Goal: Task Accomplishment & Management: Use online tool/utility

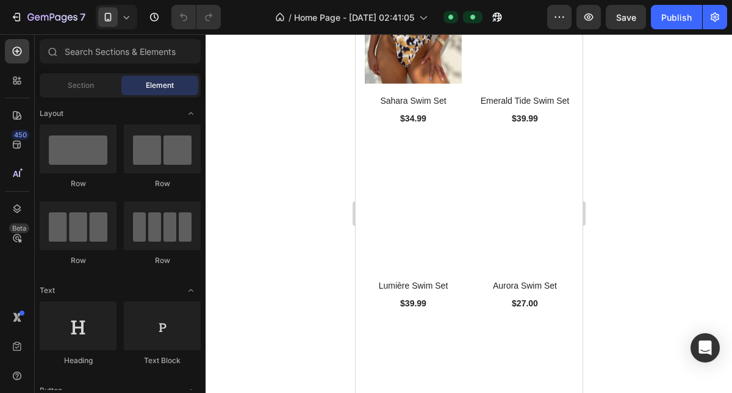
scroll to position [1971, 0]
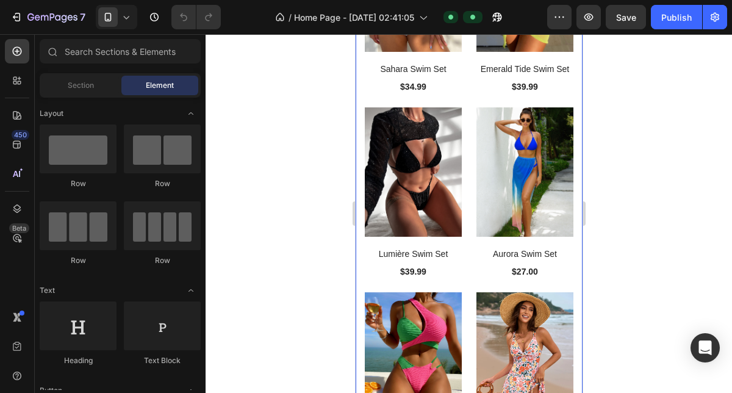
click at [467, 190] on div "(P) Images Sahara Swim Set (P) Title $34.99 (P) Price (P) Price Row Product Lis…" at bounding box center [468, 389] width 227 height 965
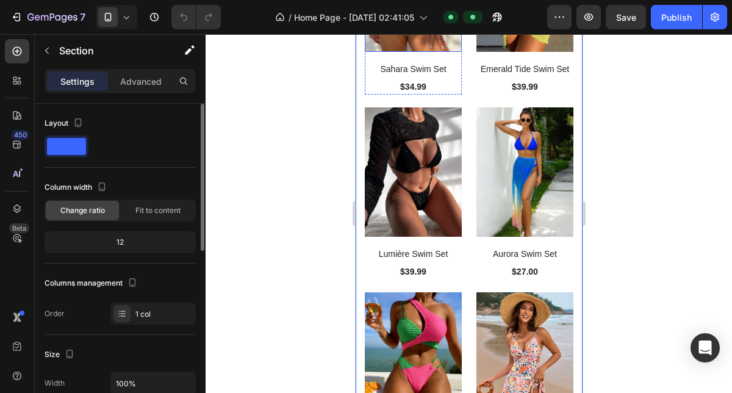
click at [124, 240] on div "12" at bounding box center [120, 242] width 146 height 17
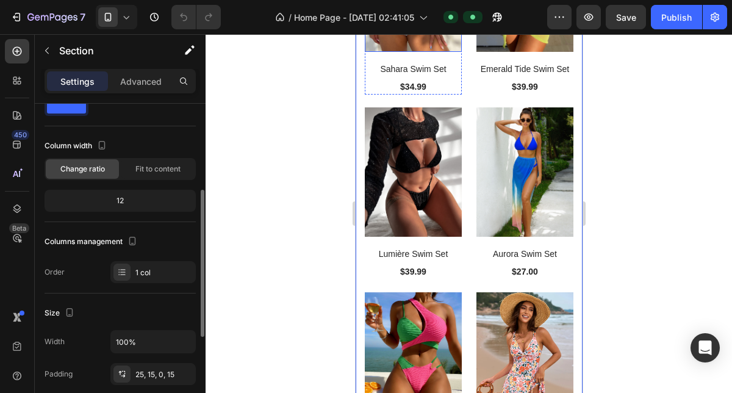
scroll to position [0, 0]
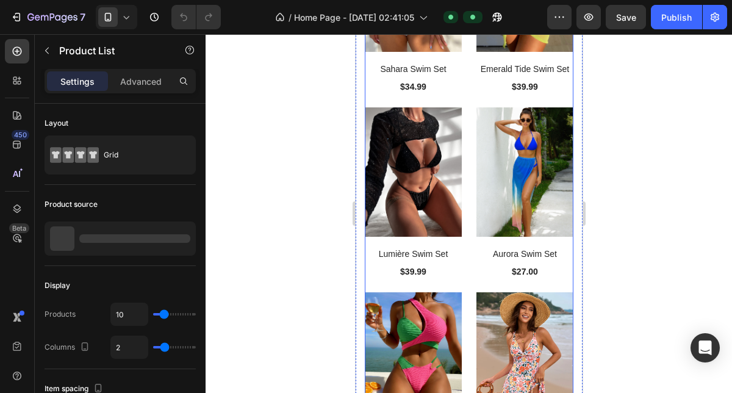
click at [466, 259] on div "(P) Images Sahara Swim Set (P) Title $34.99 (P) Price (P) Price Row Product Lis…" at bounding box center [468, 398] width 209 height 950
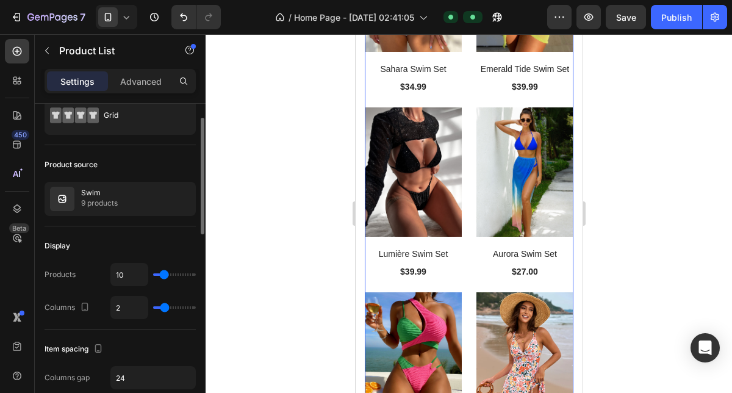
scroll to position [43, 0]
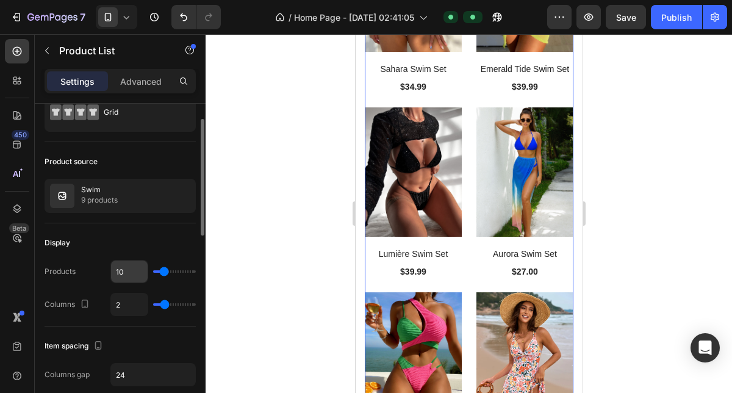
click at [127, 271] on input "10" at bounding box center [129, 272] width 37 height 22
type input "8"
click at [679, 13] on div "Publish" at bounding box center [676, 17] width 31 height 13
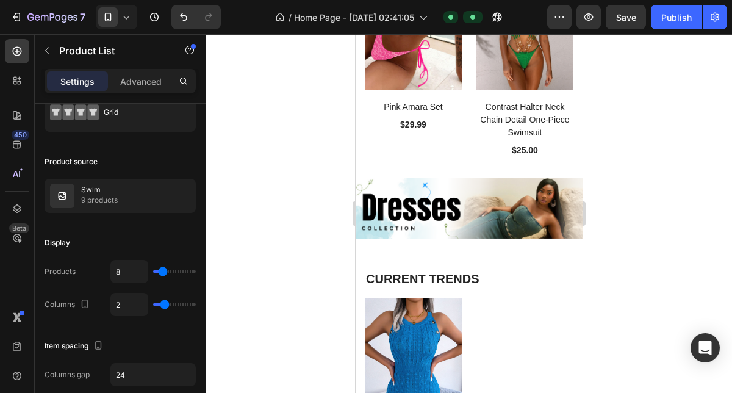
scroll to position [2808, 0]
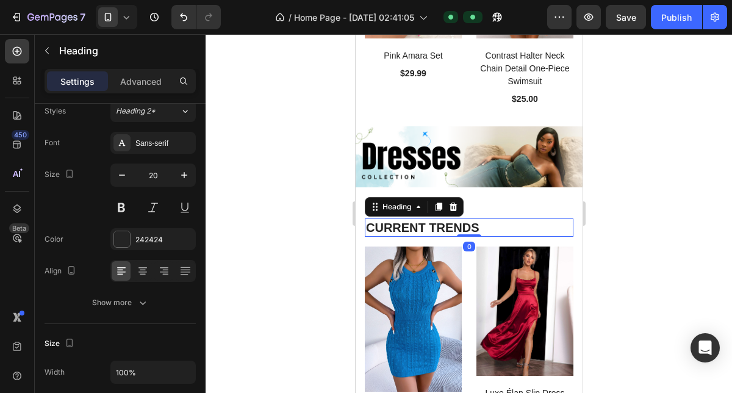
click at [452, 229] on h2 "CURRENT TRENDS" at bounding box center [468, 227] width 209 height 18
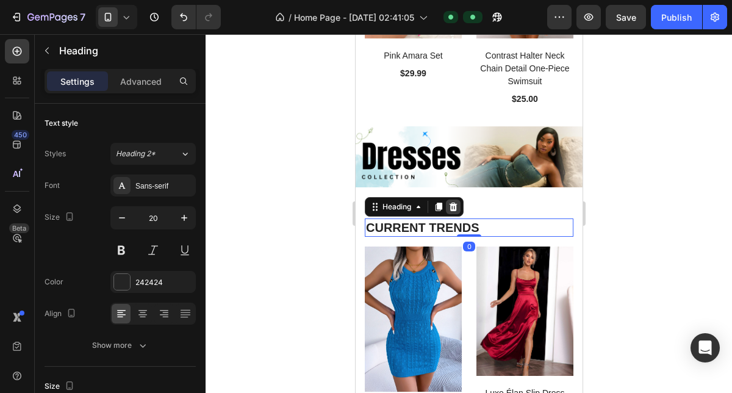
click at [457, 207] on icon at bounding box center [453, 207] width 10 height 10
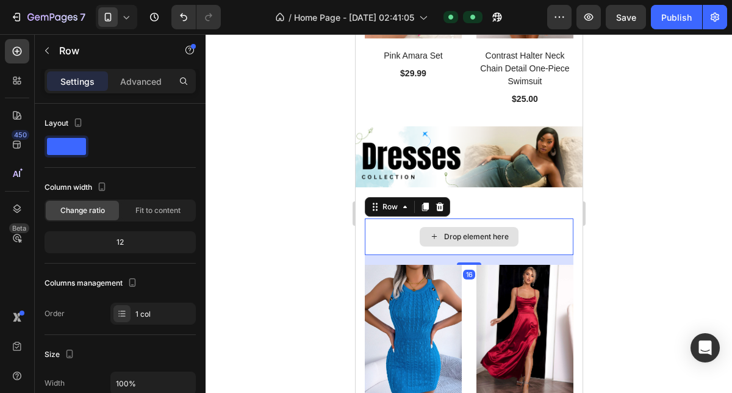
click at [400, 228] on div "Drop element here" at bounding box center [468, 236] width 209 height 37
click at [438, 207] on icon at bounding box center [440, 207] width 8 height 9
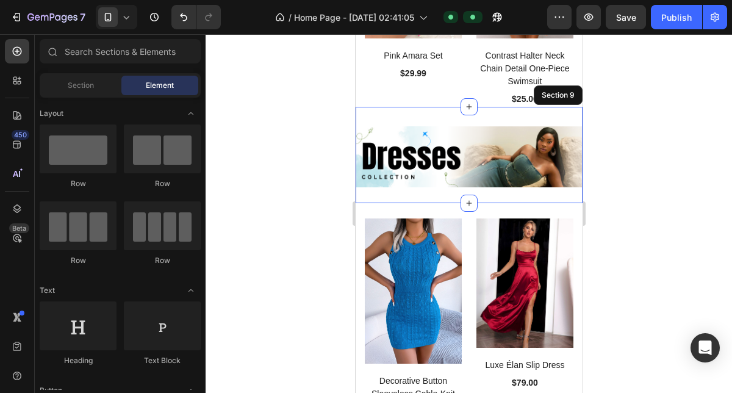
click at [484, 199] on div "Image" at bounding box center [468, 164] width 227 height 77
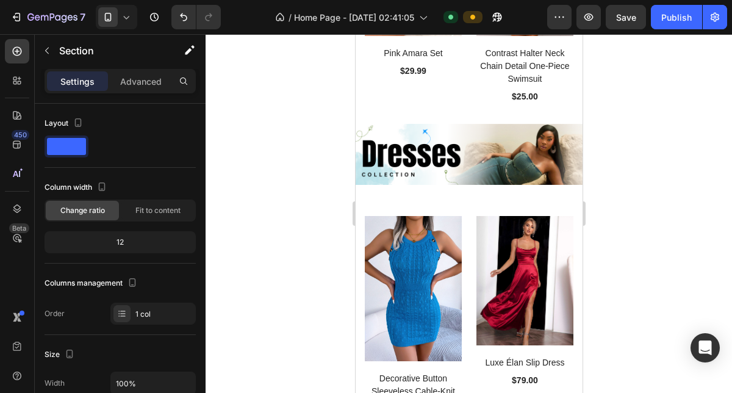
scroll to position [2800, 0]
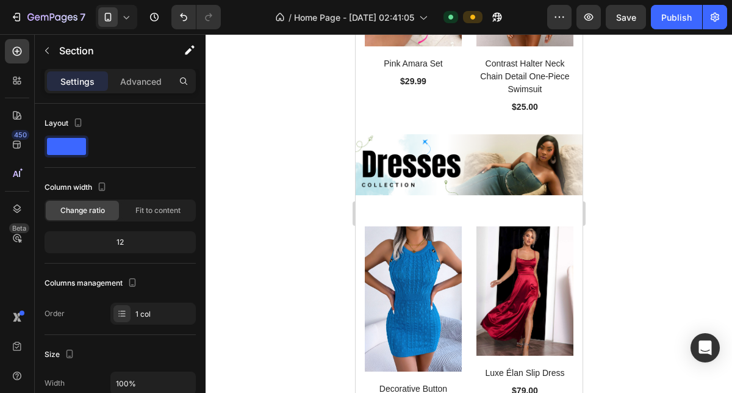
click at [474, 202] on div "Image" at bounding box center [468, 172] width 227 height 77
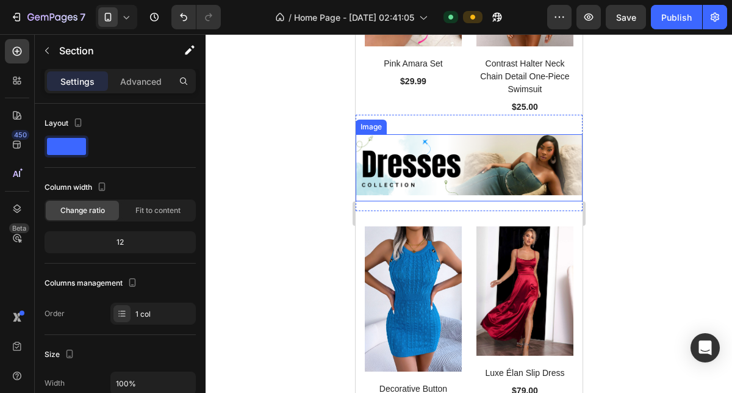
click at [470, 189] on img at bounding box center [468, 164] width 227 height 61
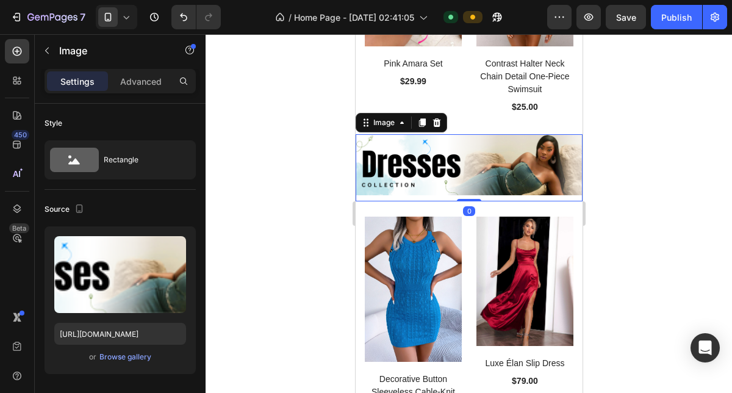
drag, startPoint x: 467, startPoint y: 209, endPoint x: 469, endPoint y: 192, distance: 17.8
click at [469, 192] on div "Image 0" at bounding box center [468, 167] width 227 height 67
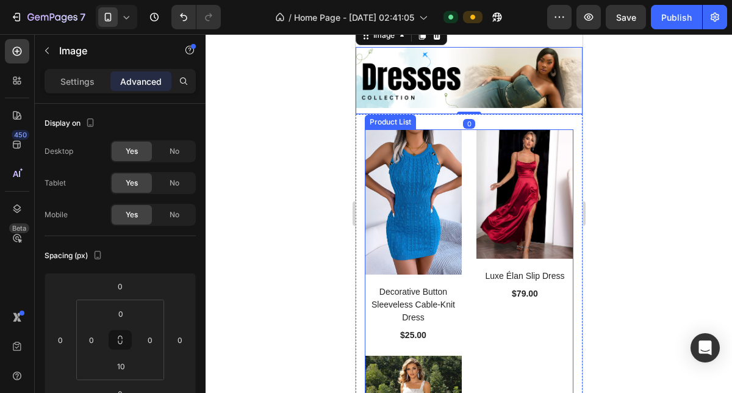
scroll to position [2913, 0]
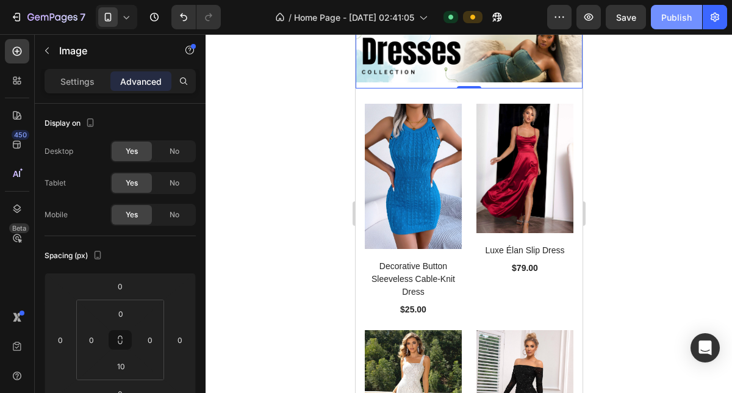
click at [679, 15] on div "Publish" at bounding box center [676, 17] width 31 height 13
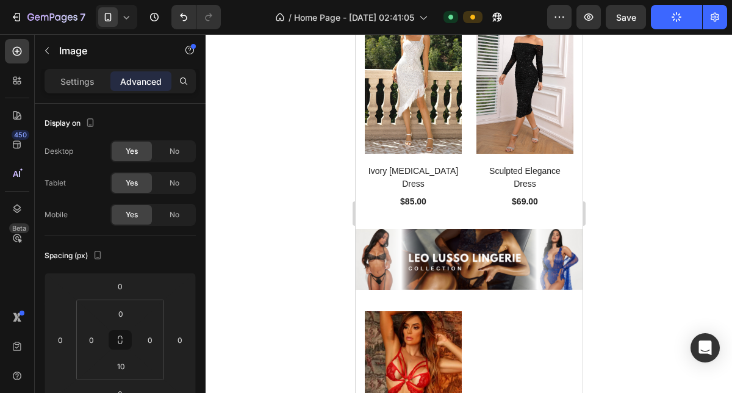
scroll to position [3292, 0]
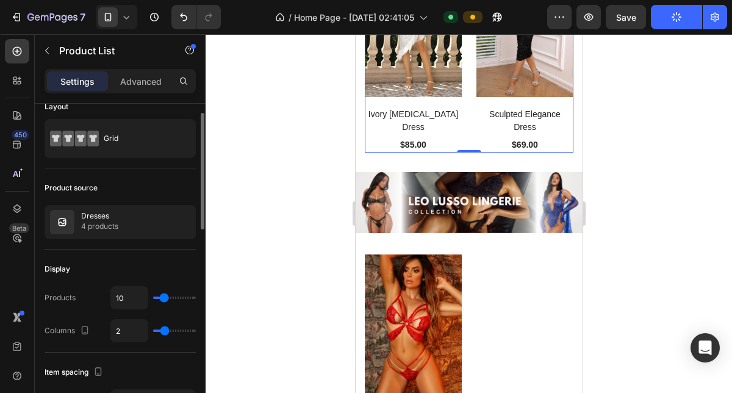
scroll to position [19, 0]
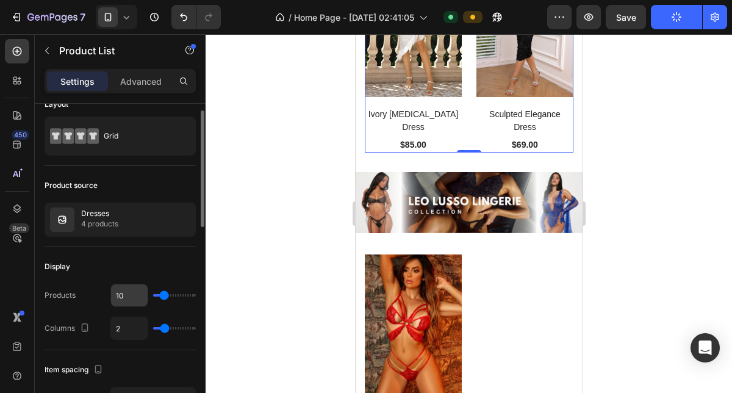
click at [130, 287] on input "10" at bounding box center [129, 295] width 37 height 22
type input "8"
click at [189, 268] on div "Display" at bounding box center [120, 267] width 151 height 20
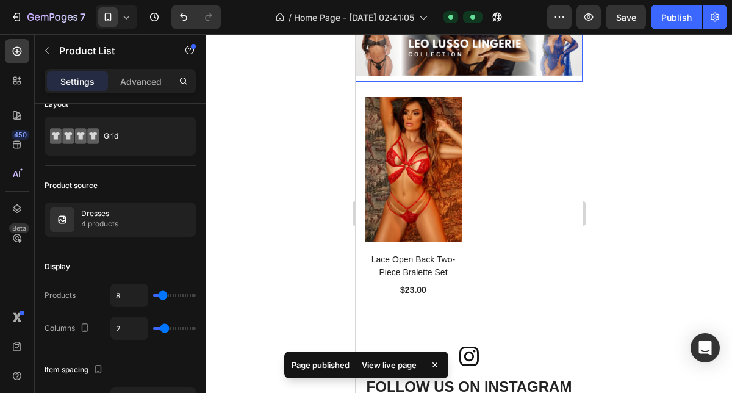
scroll to position [3457, 0]
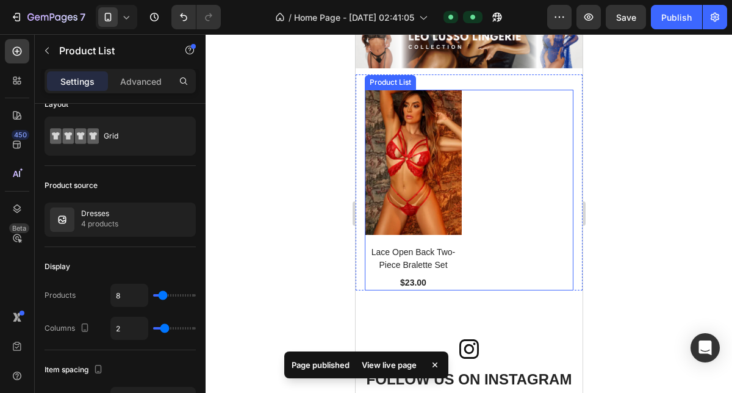
click at [489, 170] on div "(P) Images Lace Open Back Two-Piece Bralette Set (P) Title $23.00 (P) Price (P)…" at bounding box center [468, 190] width 209 height 201
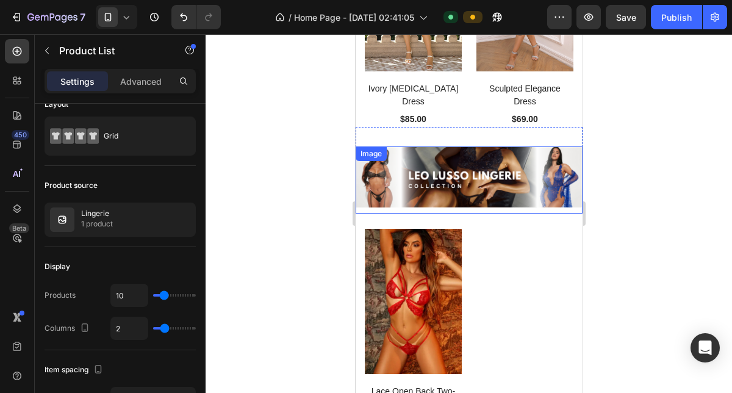
scroll to position [3314, 0]
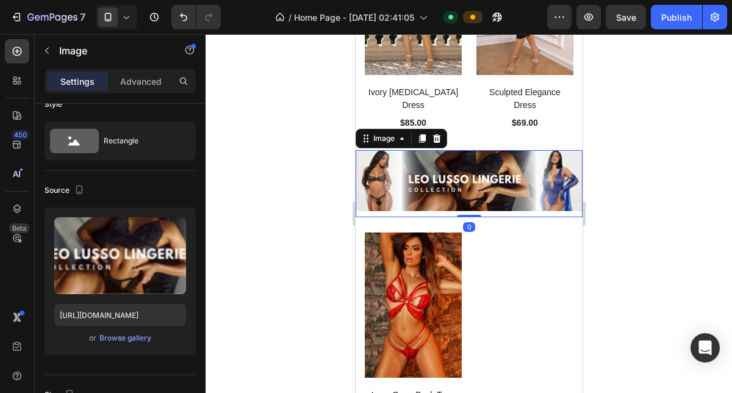
click at [479, 183] on img at bounding box center [468, 180] width 227 height 61
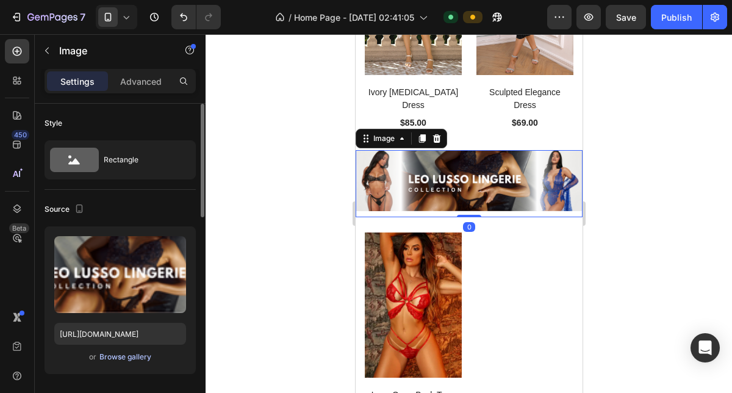
click at [133, 359] on div "Browse gallery" at bounding box center [125, 356] width 52 height 11
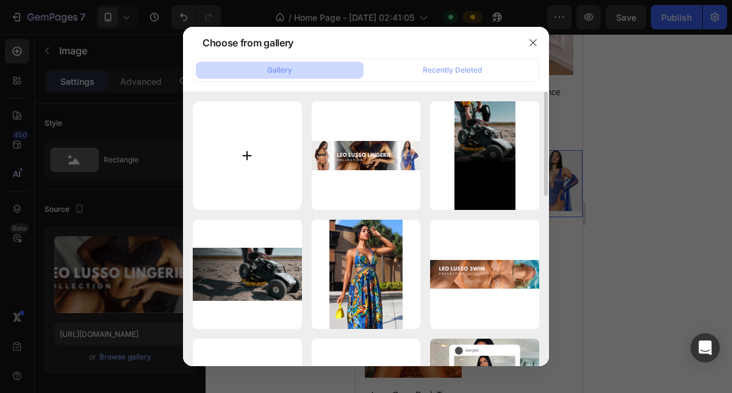
click at [256, 155] on input "file" at bounding box center [247, 155] width 109 height 109
type input "C:\fakepath\[PERSON_NAME] SWIM (13).png"
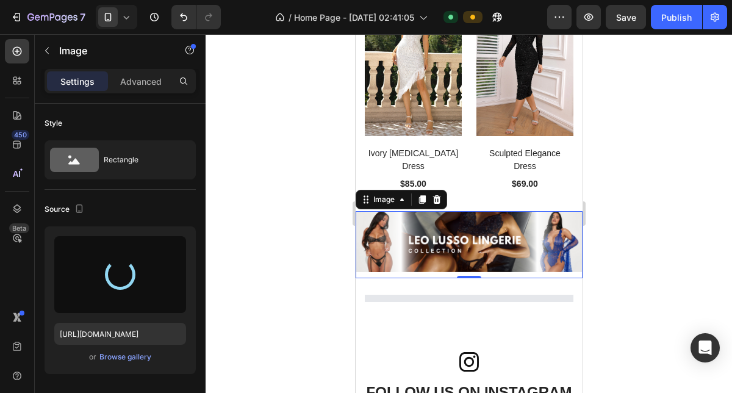
scroll to position [3260, 0]
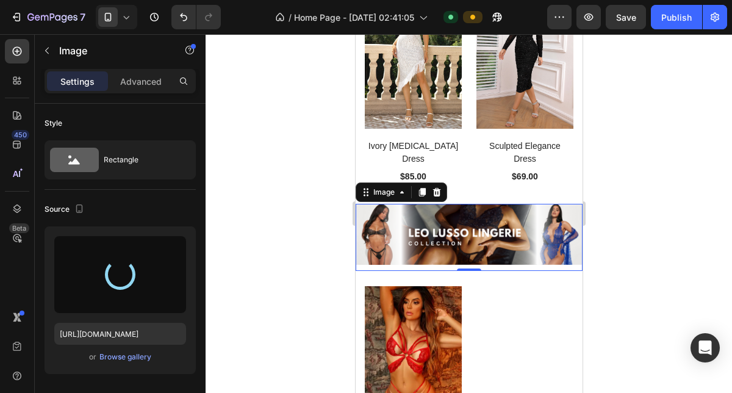
type input "[URL][DOMAIN_NAME]"
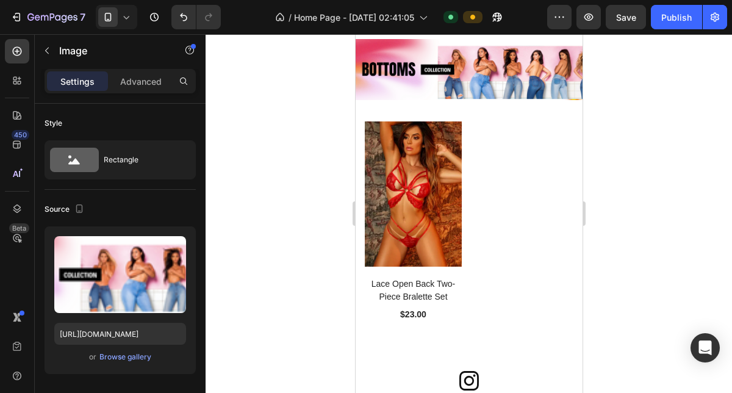
scroll to position [2681, 0]
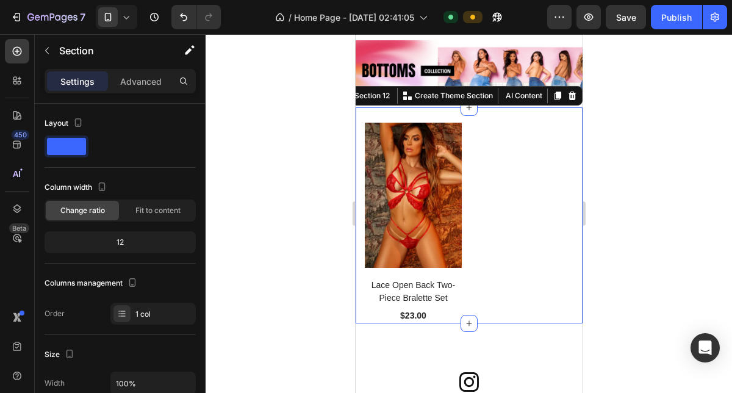
click at [476, 118] on div "(P) Images Lace Open Back Two-Piece Bralette Set (P) Title $23.00 (P) Price (P)…" at bounding box center [468, 215] width 227 height 217
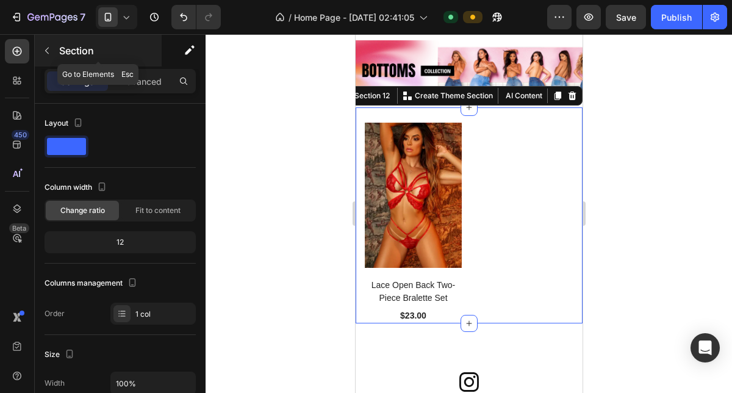
click at [51, 52] on icon "button" at bounding box center [47, 51] width 10 height 10
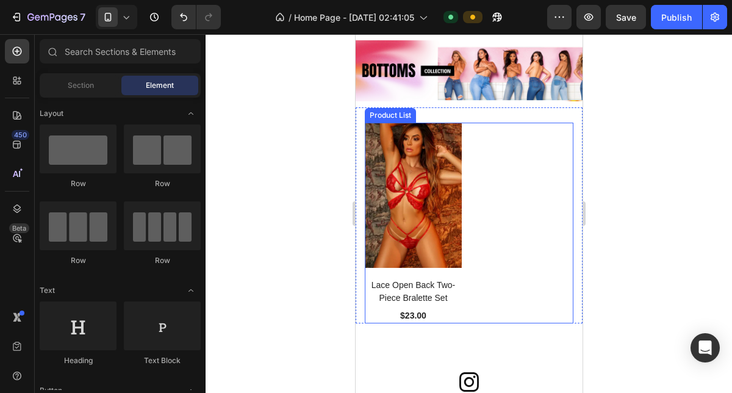
click at [470, 200] on div "(P) Images Lace Open Back Two-Piece Bralette Set (P) Title $23.00 (P) Price (P)…" at bounding box center [468, 223] width 209 height 201
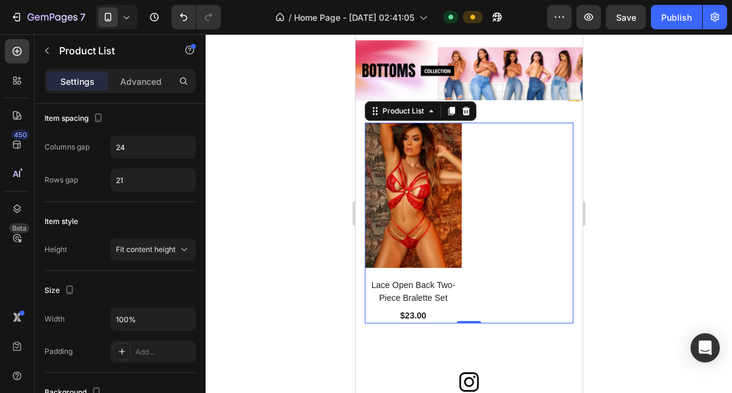
scroll to position [32, 0]
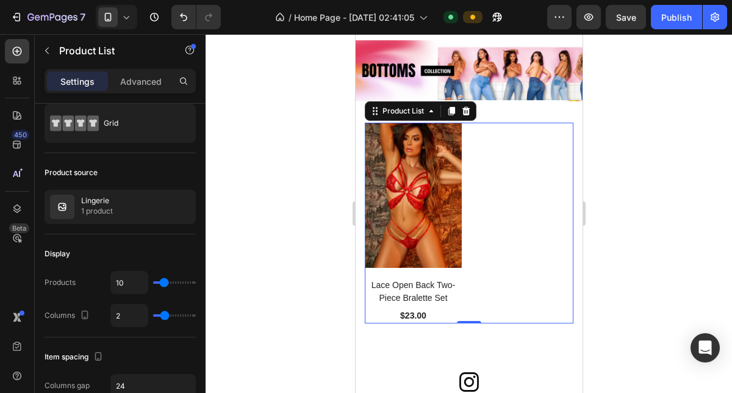
click at [472, 236] on div "(P) Images Lace Open Back Two-Piece Bralette Set (P) Title $23.00 (P) Price (P)…" at bounding box center [468, 223] width 209 height 201
click at [403, 116] on div "Product List" at bounding box center [403, 111] width 46 height 11
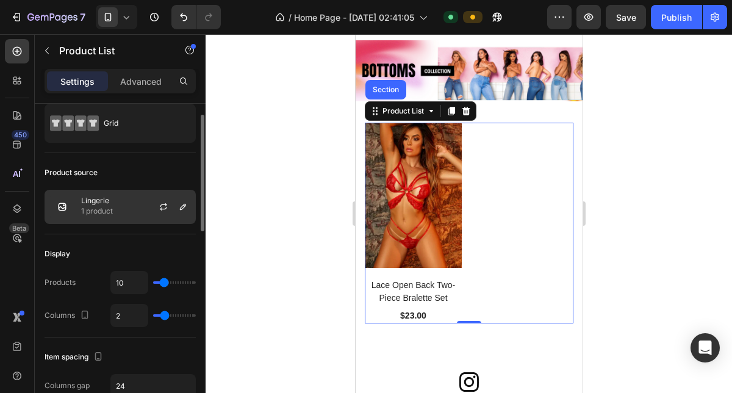
click at [120, 204] on div "Lingerie 1 product" at bounding box center [120, 207] width 151 height 34
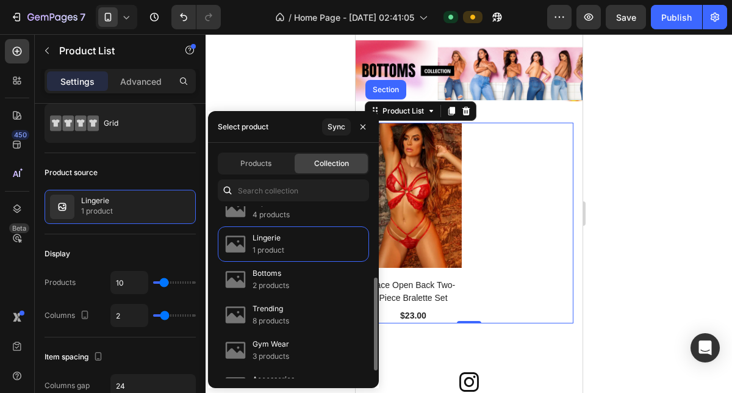
scroll to position [138, 0]
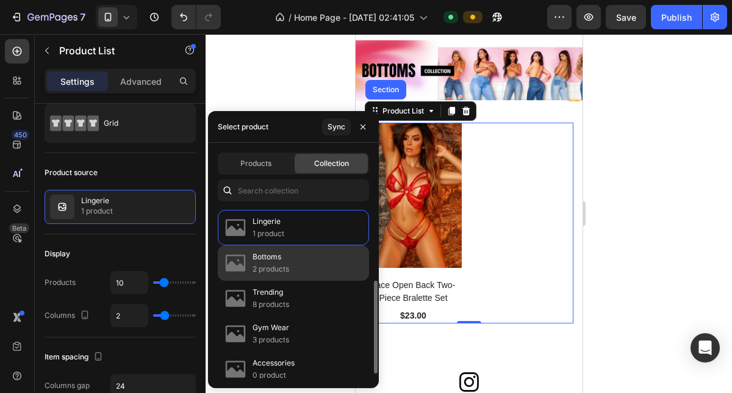
click at [293, 281] on div "Bottoms 2 products" at bounding box center [293, 298] width 151 height 35
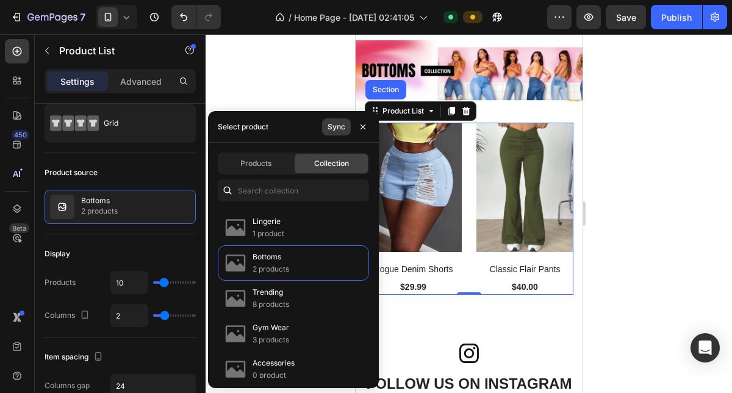
click at [340, 129] on div "Sync" at bounding box center [337, 126] width 18 height 11
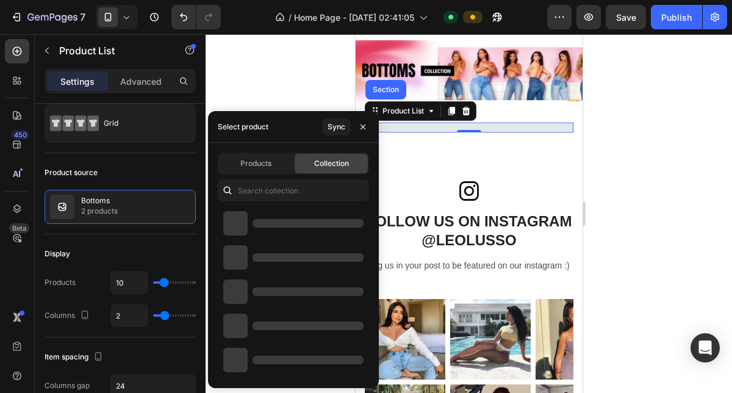
scroll to position [0, 0]
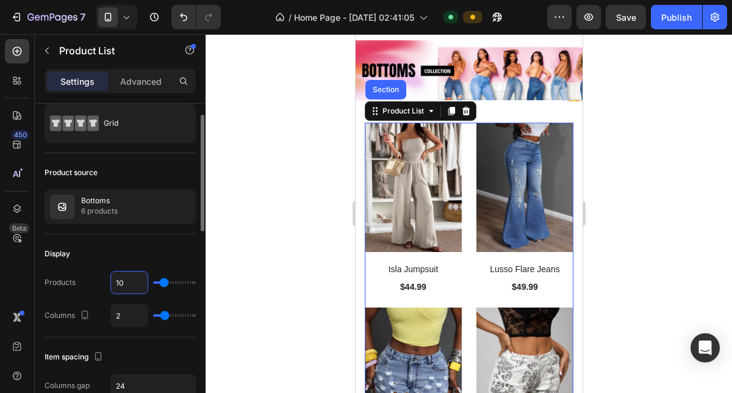
click at [129, 283] on input "10" at bounding box center [129, 283] width 37 height 22
type input "8"
click at [186, 178] on div "Product source" at bounding box center [120, 173] width 151 height 20
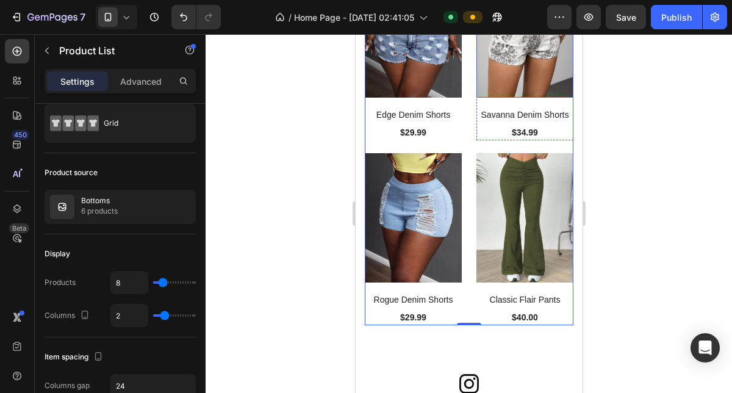
scroll to position [2600, 0]
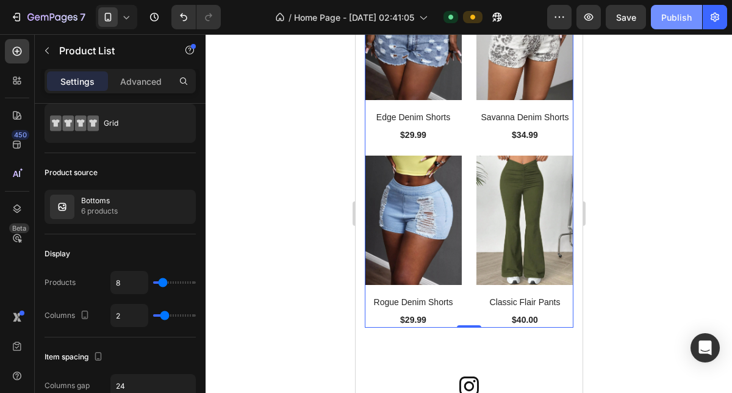
click at [688, 18] on div "Publish" at bounding box center [676, 17] width 31 height 13
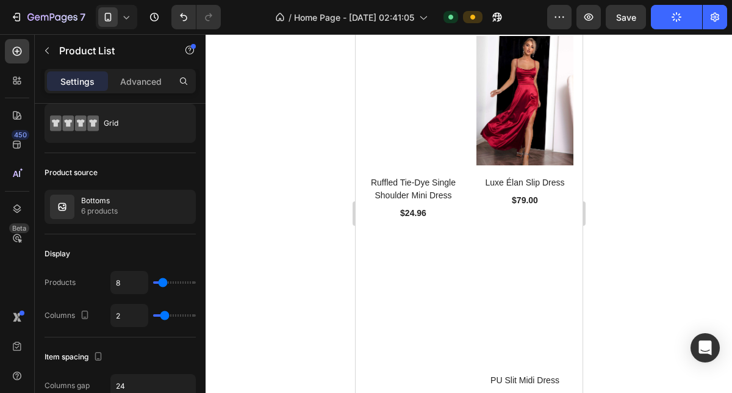
scroll to position [2238, 0]
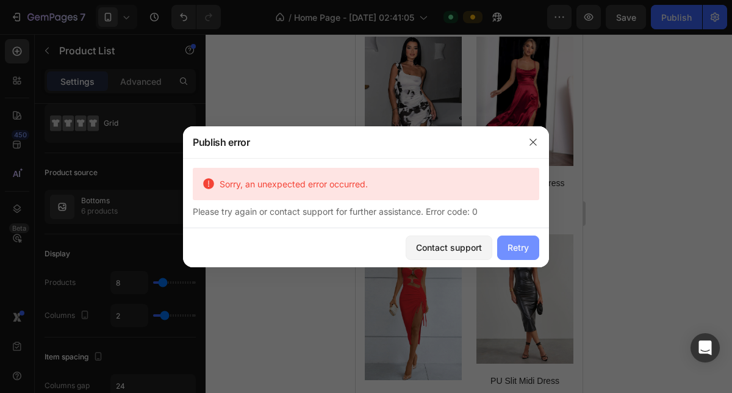
click at [511, 240] on button "Retry" at bounding box center [518, 248] width 42 height 24
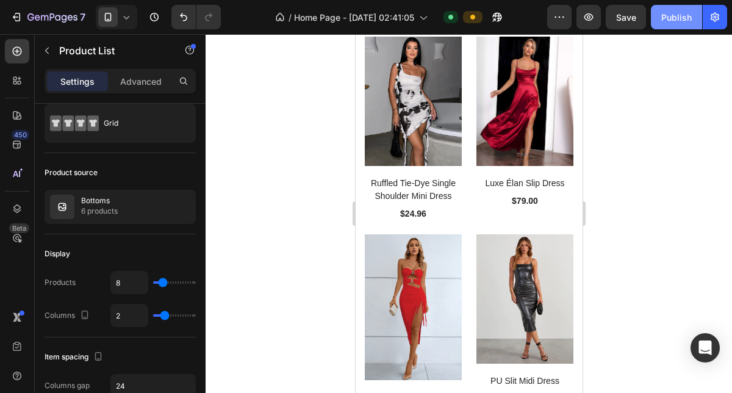
click at [676, 15] on div "Publish" at bounding box center [676, 17] width 31 height 13
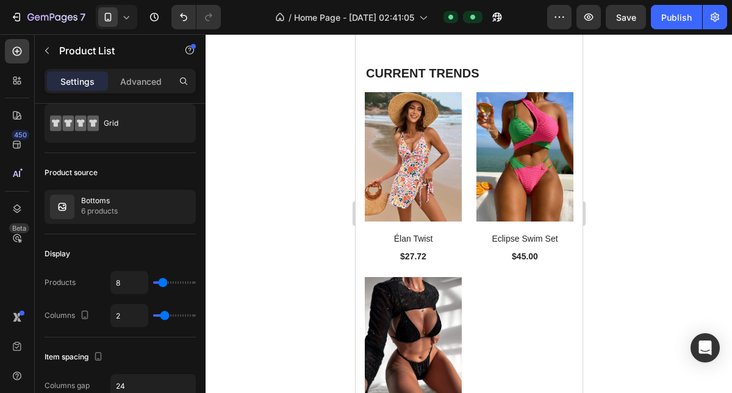
scroll to position [1130, 0]
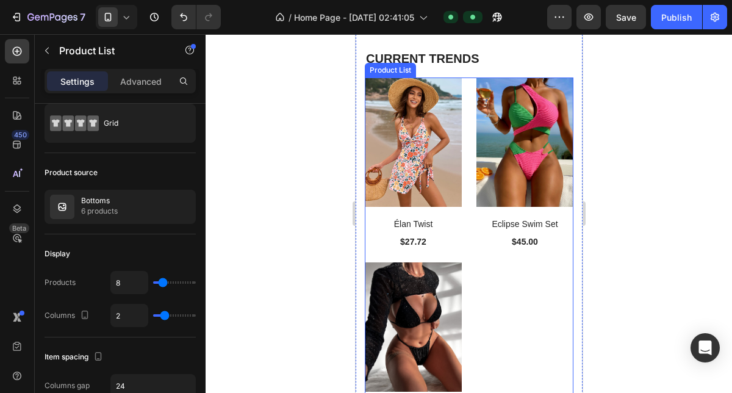
click at [468, 155] on div "(P) Images Élan Twist (P) Title $27.72 (P) Price (P) Price Row Product List (P)…" at bounding box center [468, 255] width 209 height 357
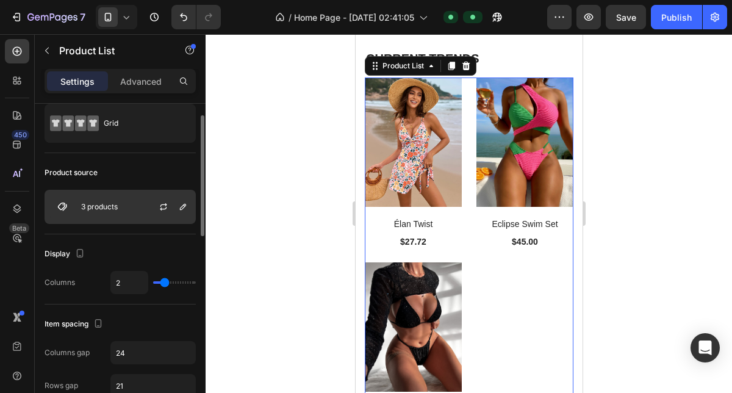
click at [131, 199] on div "3 products" at bounding box center [120, 207] width 151 height 34
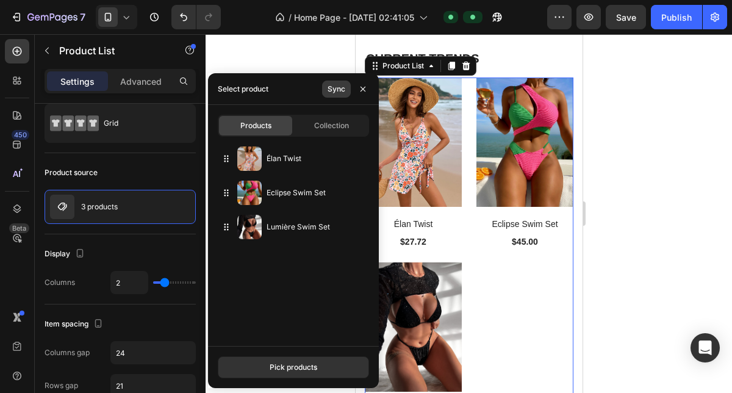
click at [337, 95] on button "Sync" at bounding box center [336, 89] width 29 height 17
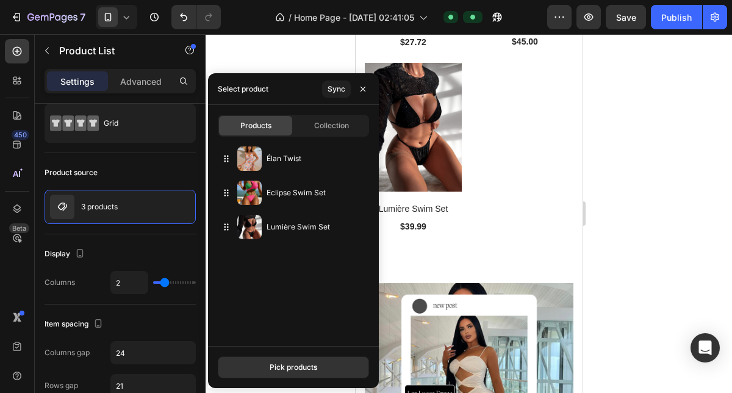
scroll to position [1376, 0]
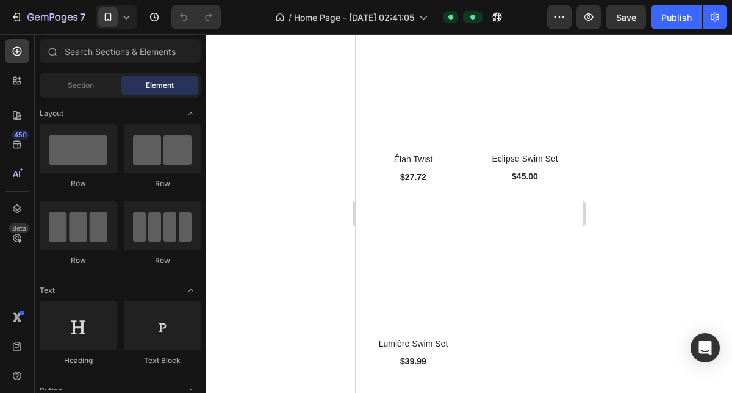
scroll to position [1257, 0]
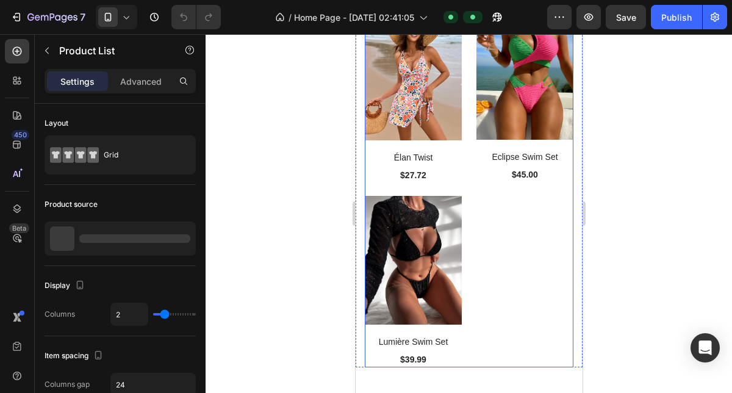
click at [466, 170] on div "(P) Images Élan Twist (P) Title $27.72 (P) Price (P) Price Row Product List (P)…" at bounding box center [468, 189] width 209 height 357
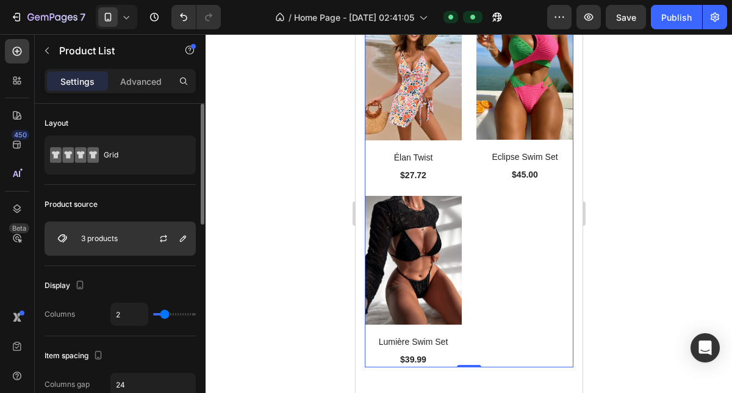
click at [105, 229] on div "3 products" at bounding box center [120, 239] width 151 height 34
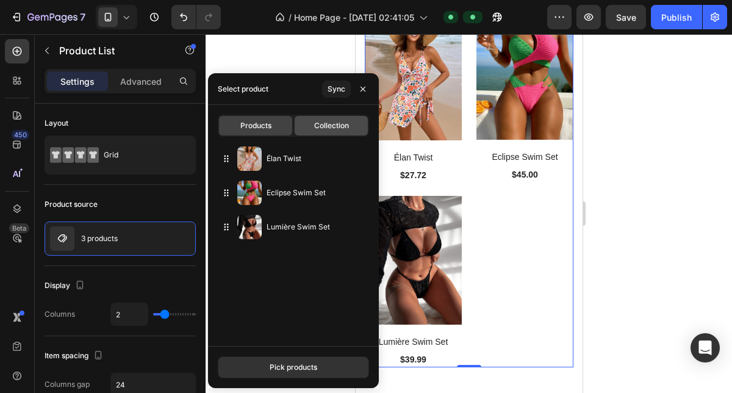
click at [322, 120] on div "Collection" at bounding box center [331, 126] width 73 height 20
type input "10"
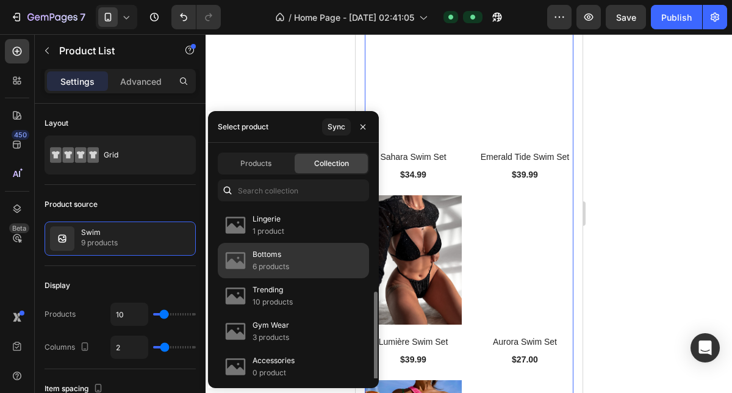
scroll to position [146, 0]
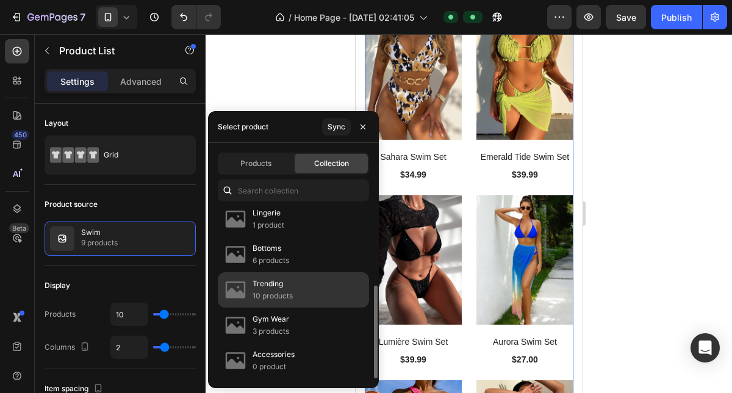
click at [292, 278] on p "Trending" at bounding box center [273, 284] width 40 height 12
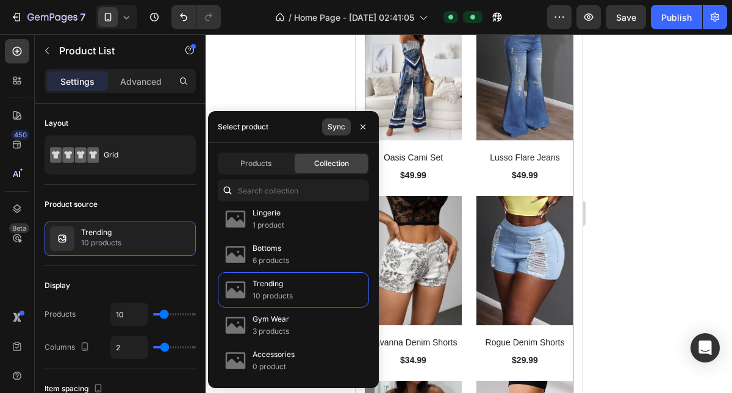
click at [333, 130] on div "Sync" at bounding box center [337, 126] width 18 height 11
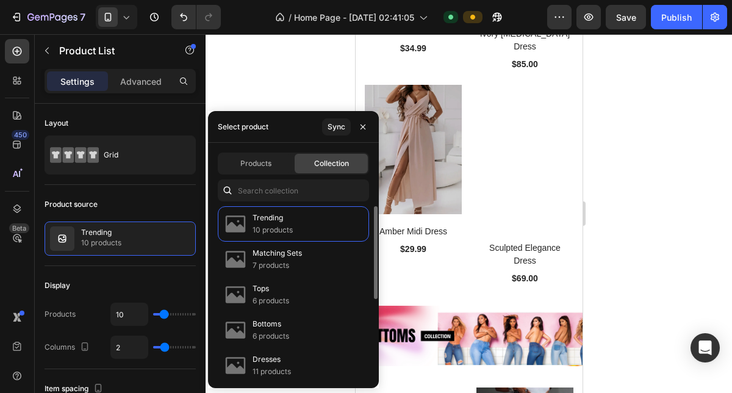
scroll to position [4076, 0]
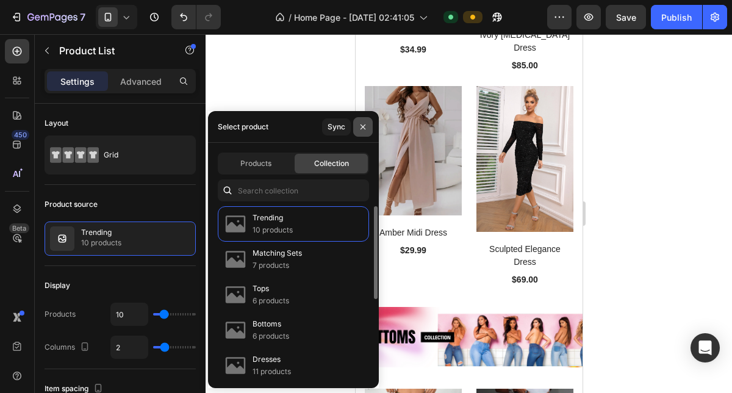
click at [363, 125] on icon "button" at bounding box center [363, 127] width 10 height 10
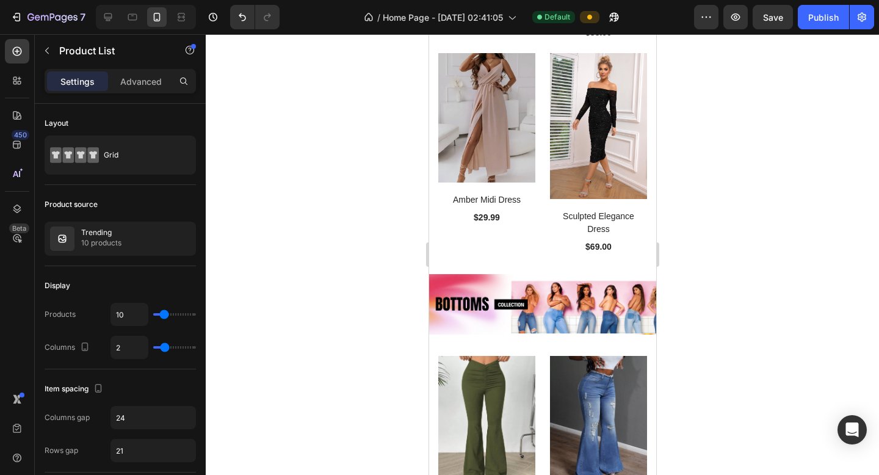
scroll to position [3395, 0]
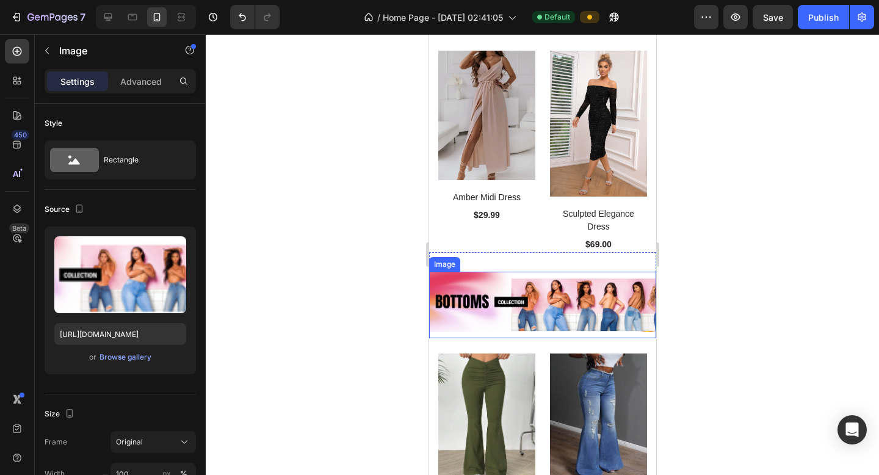
click at [544, 301] on img at bounding box center [541, 302] width 227 height 60
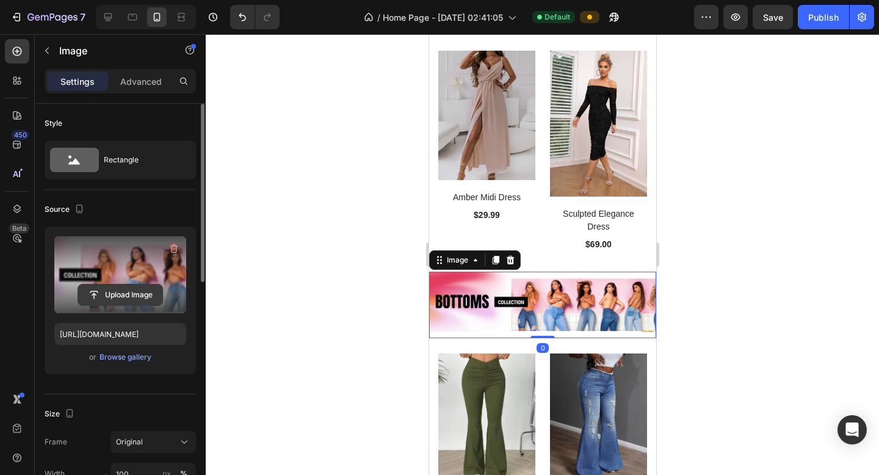
click at [128, 291] on input "file" at bounding box center [120, 294] width 84 height 21
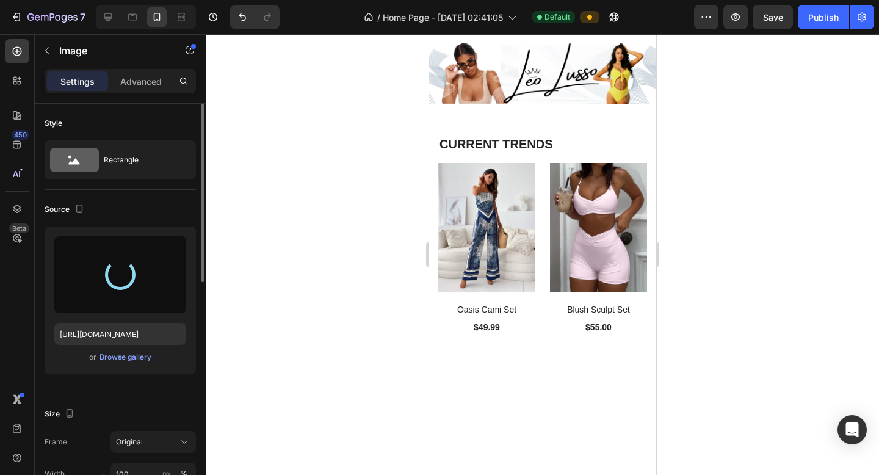
type input "https://cdn.shopify.com/s/files/1/0698/0829/2031/files/gempages_576671054185890…"
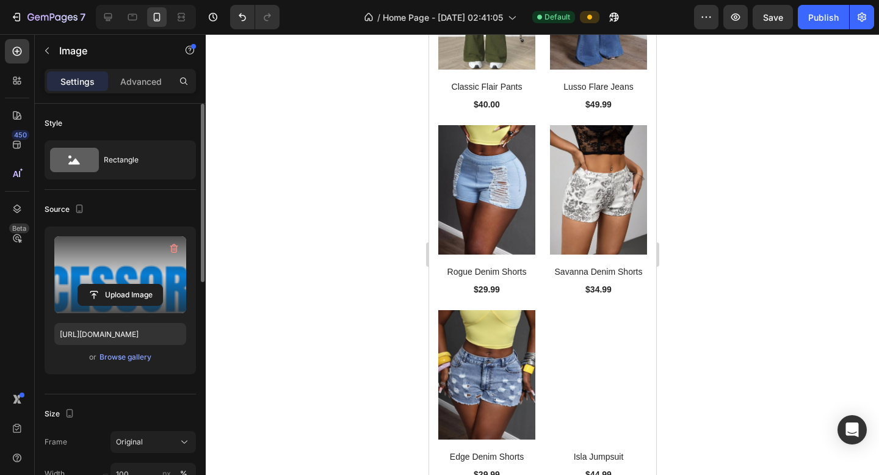
scroll to position [4475, 0]
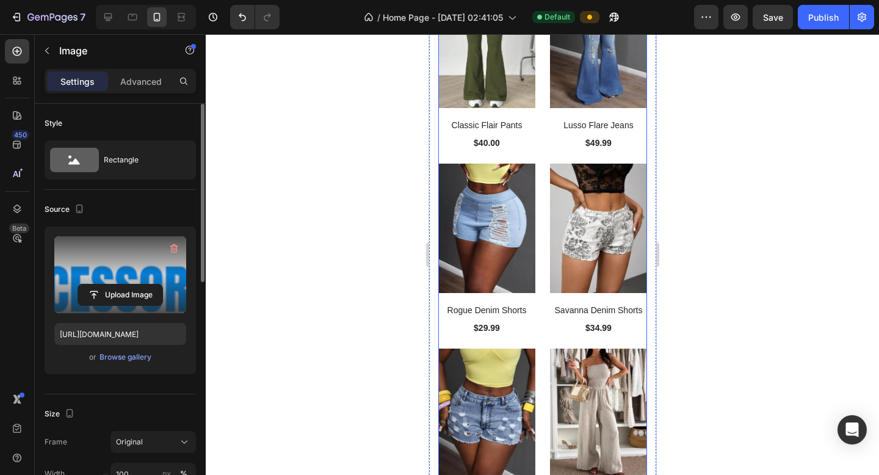
click at [543, 274] on div "(P) Images Classic Flair Pants (P) Title $40.00 (P) Price (P) Price Row Product…" at bounding box center [542, 250] width 209 height 542
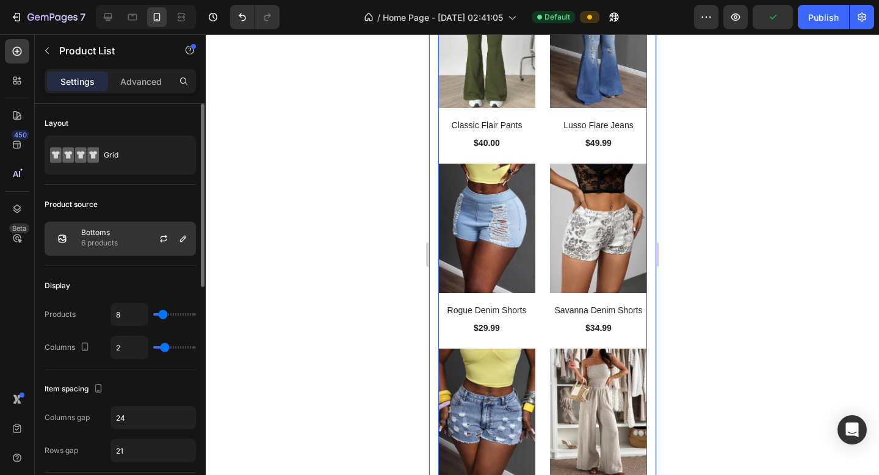
click at [85, 241] on p "6 products" at bounding box center [99, 243] width 37 height 12
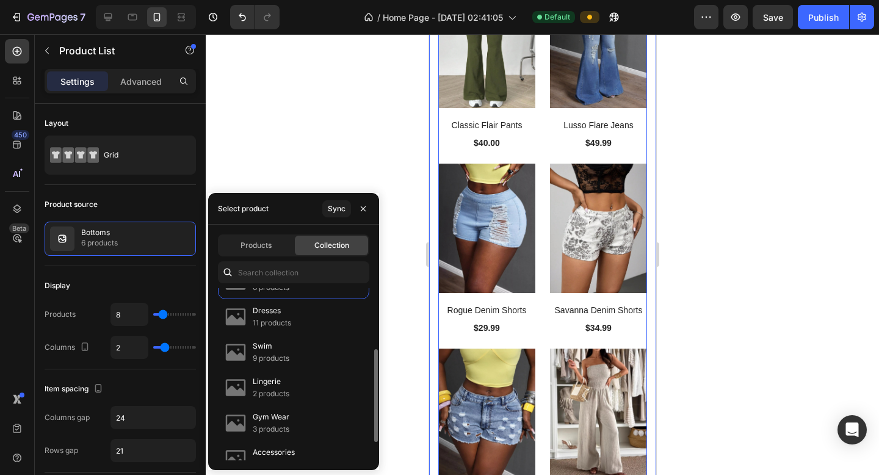
scroll to position [146, 0]
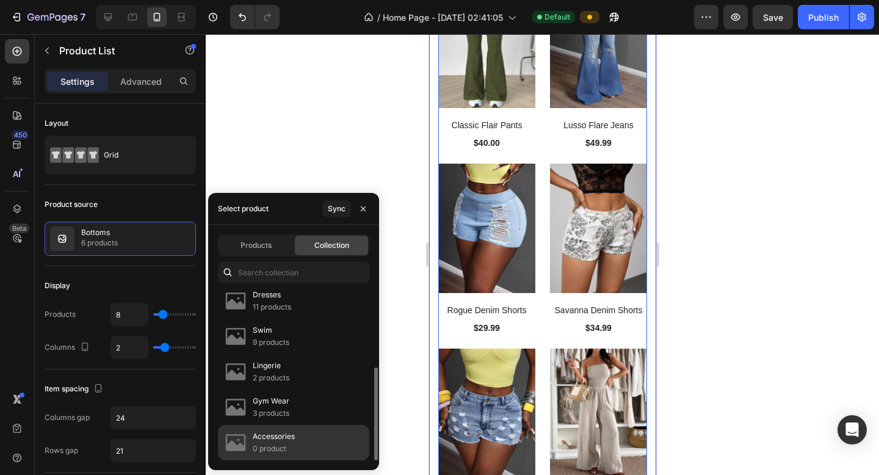
click at [278, 392] on div "Accessories 0 product" at bounding box center [293, 442] width 151 height 35
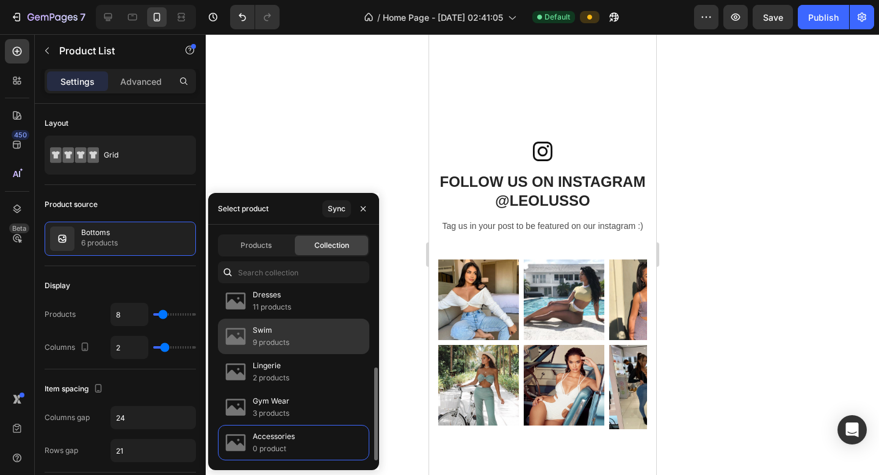
scroll to position [4580, 0]
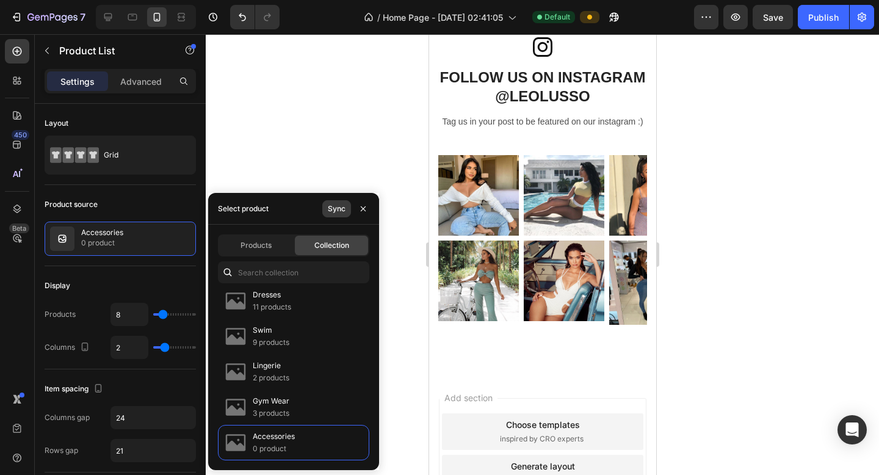
click at [330, 201] on button "Sync" at bounding box center [336, 208] width 29 height 17
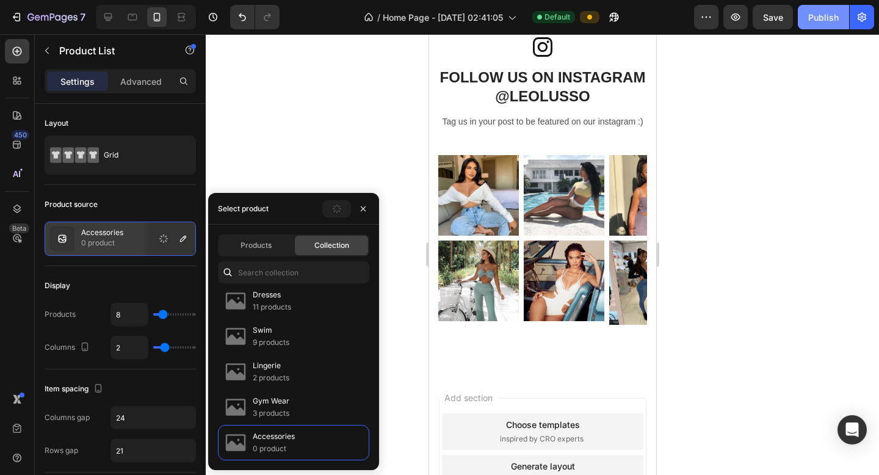
scroll to position [0, 0]
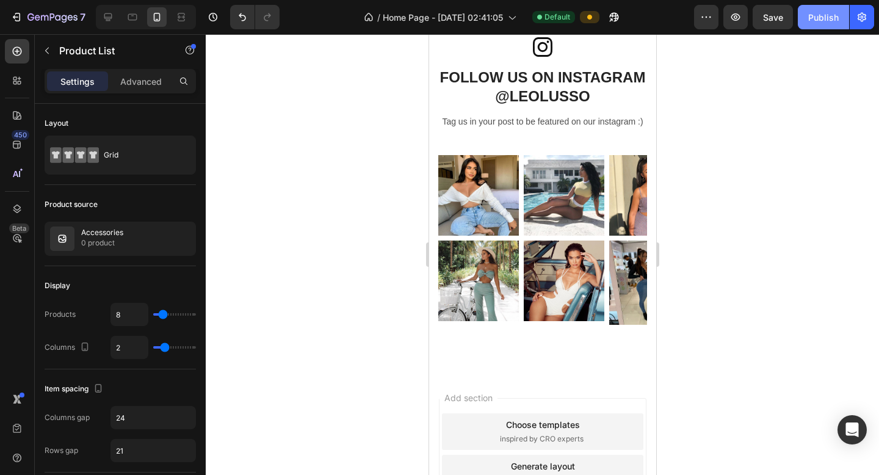
click at [732, 15] on div "Publish" at bounding box center [823, 17] width 31 height 13
